Goal: Transaction & Acquisition: Purchase product/service

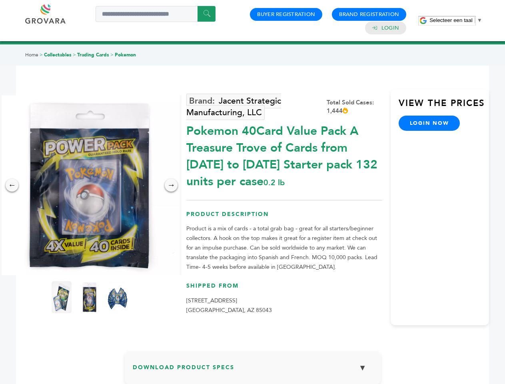
click at [455, 20] on span "Selecteer een taal" at bounding box center [450, 20] width 43 height 6
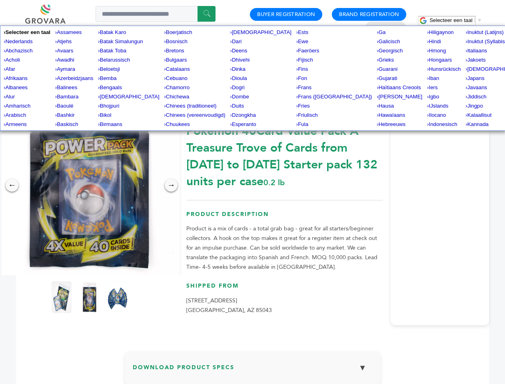
click at [89, 185] on img at bounding box center [90, 185] width 180 height 180
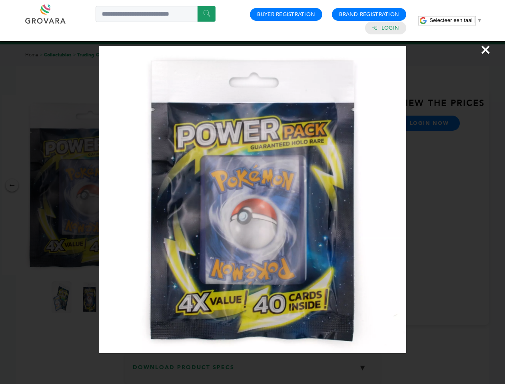
click at [12, 185] on div "×" at bounding box center [252, 192] width 505 height 384
click at [171, 185] on div "→" at bounding box center [171, 185] width 13 height 13
click at [62, 297] on img at bounding box center [62, 297] width 20 height 32
click at [89, 297] on div "×" at bounding box center [252, 192] width 505 height 384
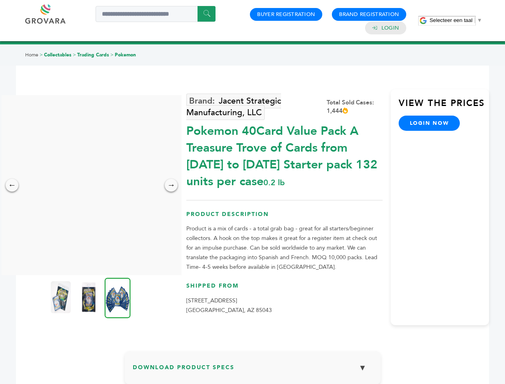
click at [117, 297] on img at bounding box center [118, 297] width 26 height 40
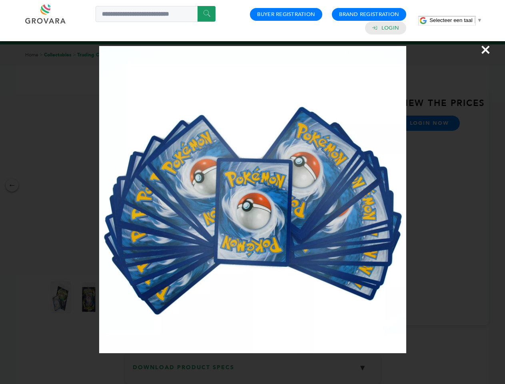
click at [252, 370] on div "×" at bounding box center [252, 192] width 505 height 384
